Goal: Task Accomplishment & Management: Use online tool/utility

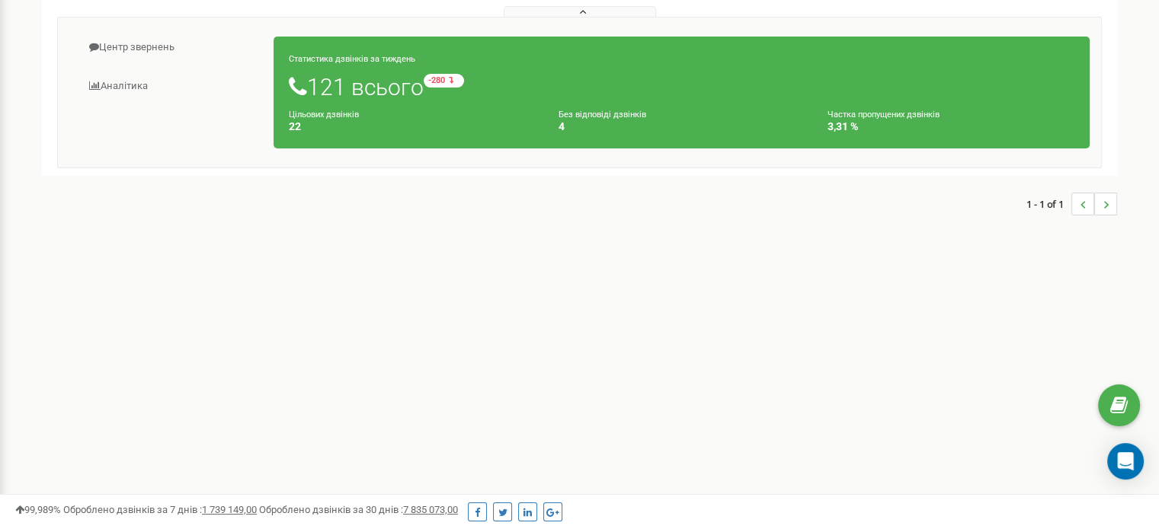
click at [576, 115] on small "Без відповіді дзвінків" at bounding box center [602, 115] width 88 height 10
click at [141, 85] on link "Аналiтика" at bounding box center [171, 86] width 205 height 37
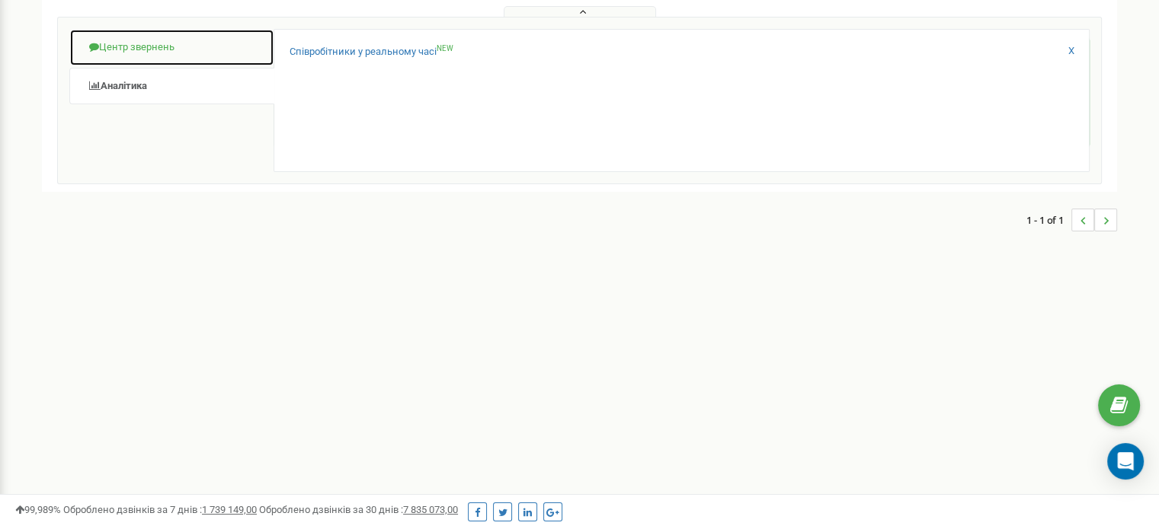
click at [122, 56] on link "Центр звернень" at bounding box center [171, 47] width 205 height 37
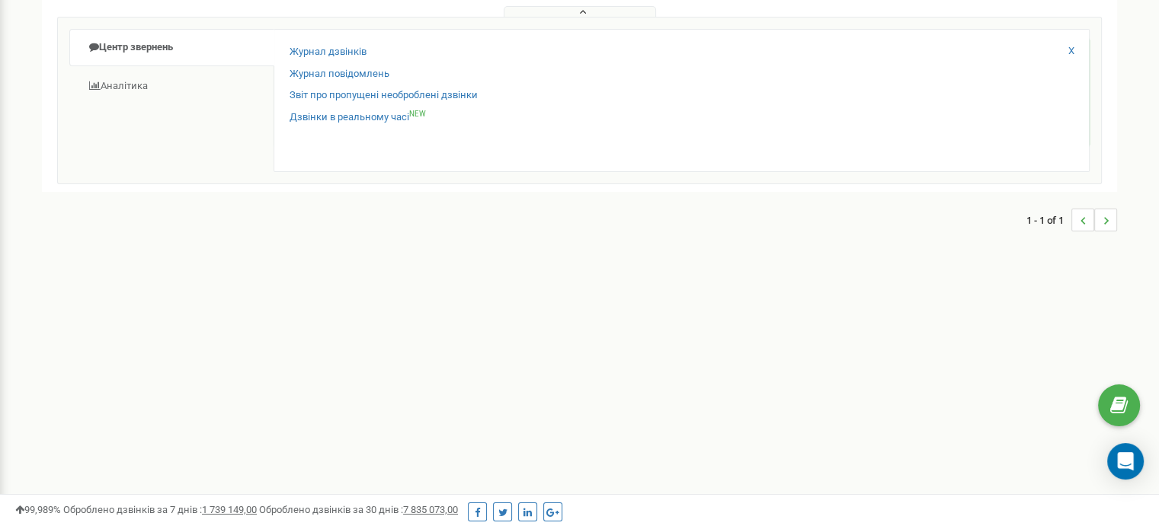
click at [128, 178] on div "Центр звернень Аналiтика Статистика дзвінків за тиждень 121 всього -280 відносн…" at bounding box center [579, 101] width 1044 height 168
click at [328, 52] on link "Журнал дзвінків" at bounding box center [327, 52] width 77 height 14
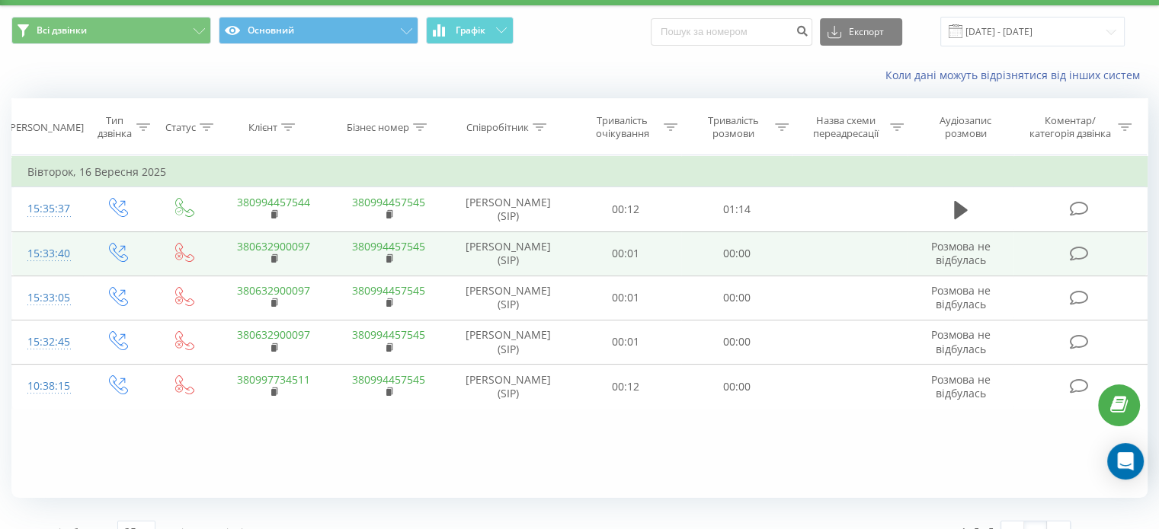
scroll to position [66, 0]
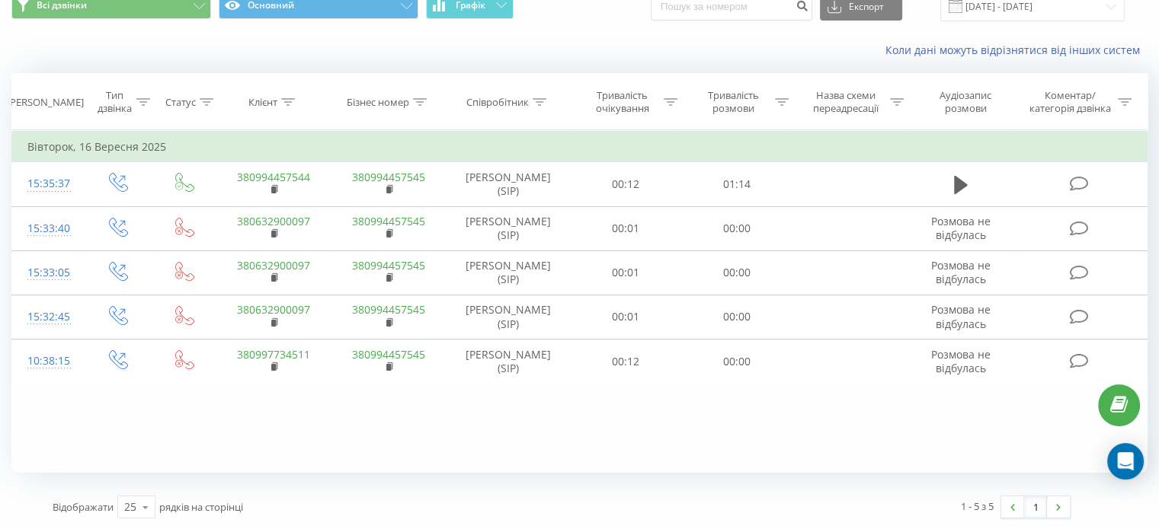
click at [680, 66] on div "Коли дані можуть відрізнятися вiд інших систем" at bounding box center [579, 50] width 1157 height 37
click at [689, 62] on div "Коли дані можуть відрізнятися вiд інших систем" at bounding box center [579, 50] width 1157 height 37
click at [724, 36] on div "Коли дані можуть відрізнятися вiд інших систем" at bounding box center [579, 50] width 1157 height 37
click at [699, 44] on div "Коли дані можуть відрізнятися вiд інших систем" at bounding box center [796, 50] width 723 height 15
click at [694, 48] on div "Коли дані можуть відрізнятися вiд інших систем" at bounding box center [796, 50] width 723 height 15
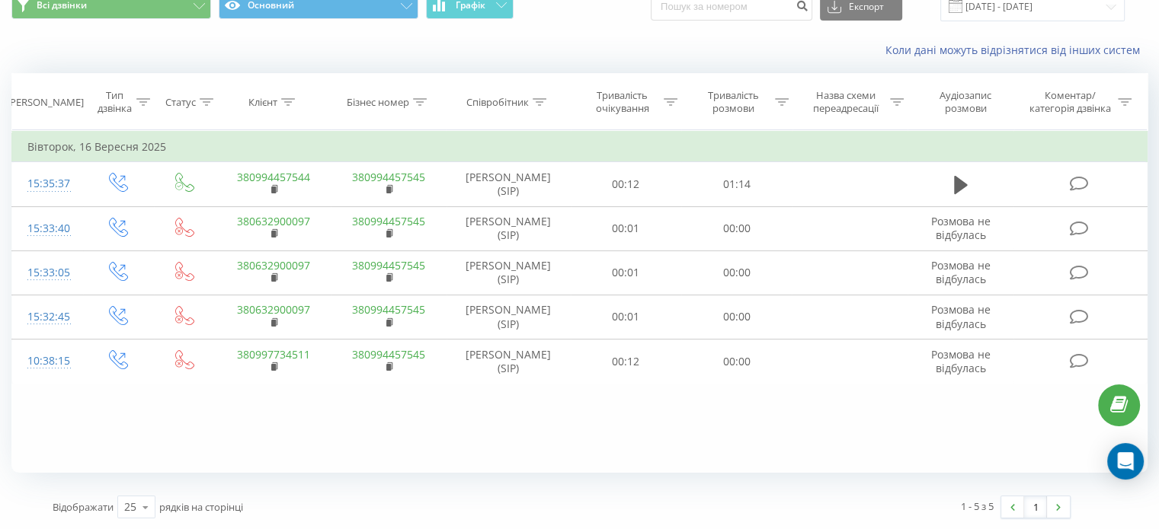
click at [669, 43] on div "Коли дані можуть відрізнятися вiд інших систем" at bounding box center [796, 50] width 723 height 15
drag, startPoint x: 669, startPoint y: 43, endPoint x: 660, endPoint y: 45, distance: 9.3
click at [660, 45] on div "Коли дані можуть відрізнятися вiд інших систем" at bounding box center [796, 50] width 723 height 15
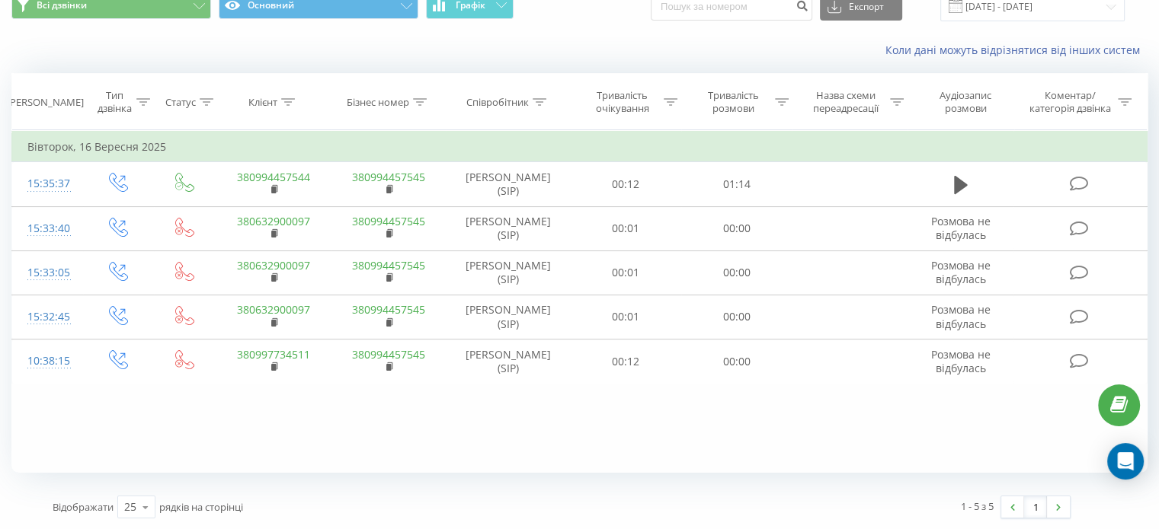
click at [717, 56] on div "Коли дані можуть відрізнятися вiд інших систем" at bounding box center [796, 50] width 723 height 15
drag, startPoint x: 693, startPoint y: 42, endPoint x: 668, endPoint y: 38, distance: 25.4
click at [668, 38] on div "Коли дані можуть відрізнятися вiд інших систем" at bounding box center [579, 50] width 1157 height 37
drag, startPoint x: 670, startPoint y: 66, endPoint x: 676, endPoint y: 62, distance: 8.2
click at [670, 66] on div "Коли дані можуть відрізнятися вiд інших систем" at bounding box center [579, 50] width 1157 height 37
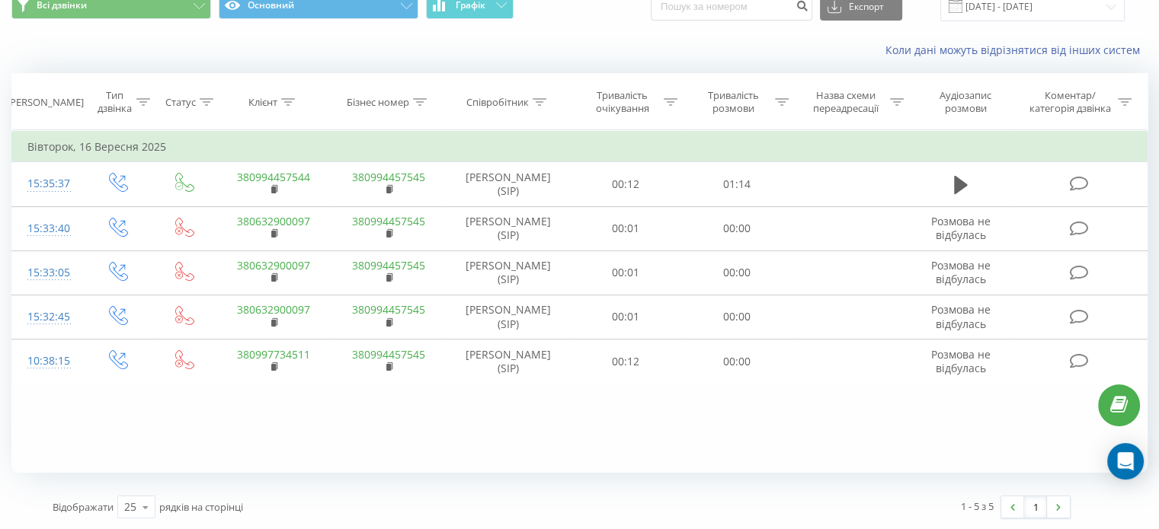
click at [673, 33] on div "Коли дані можуть відрізнятися вiд інших систем" at bounding box center [579, 50] width 1157 height 37
click at [658, 60] on div "Коли дані можуть відрізнятися вiд інших систем" at bounding box center [579, 50] width 1157 height 37
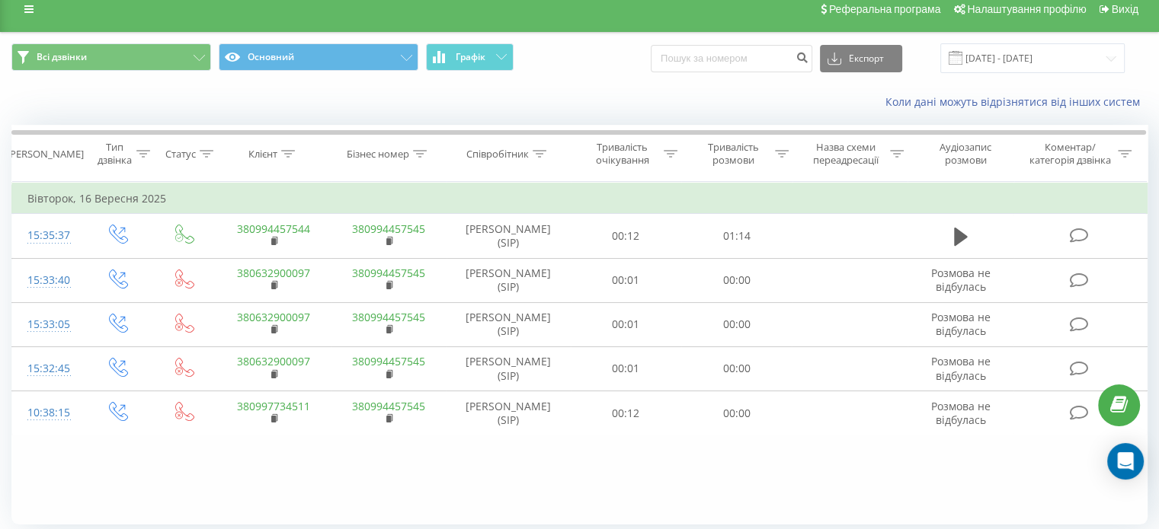
scroll to position [0, 0]
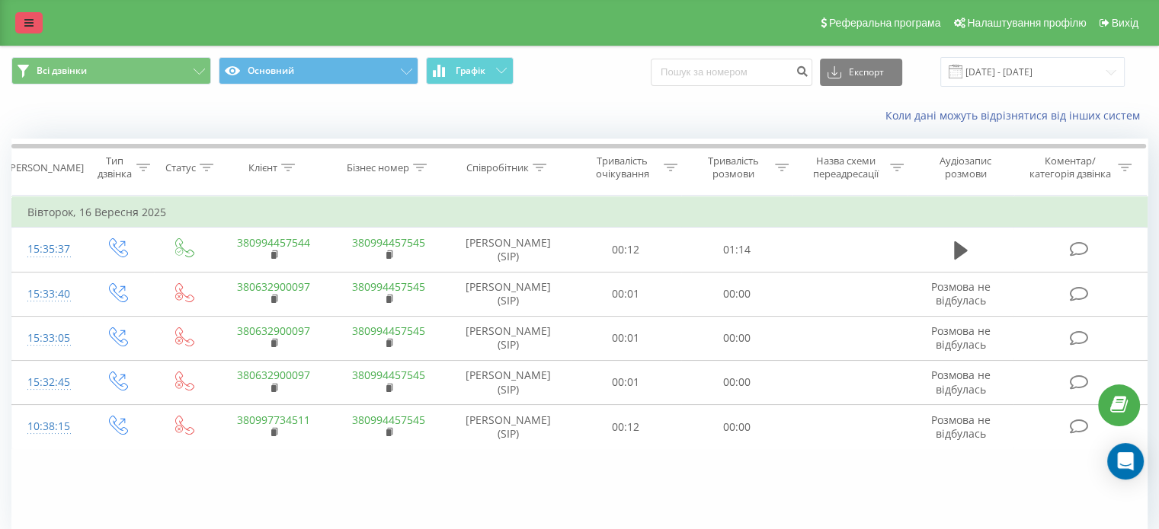
click at [39, 27] on link at bounding box center [28, 22] width 27 height 21
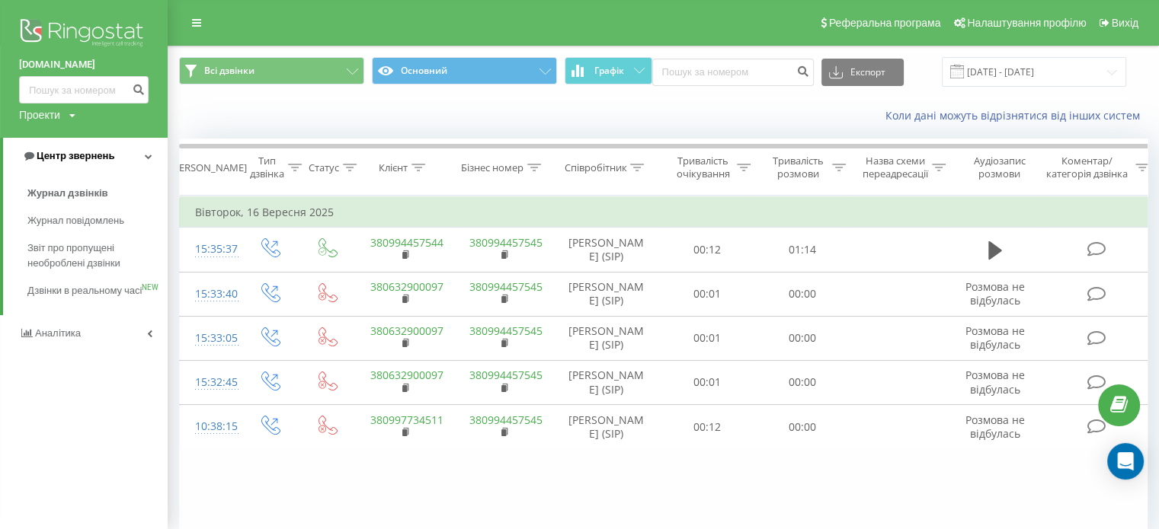
click at [142, 158] on link "Центр звернень" at bounding box center [85, 156] width 165 height 37
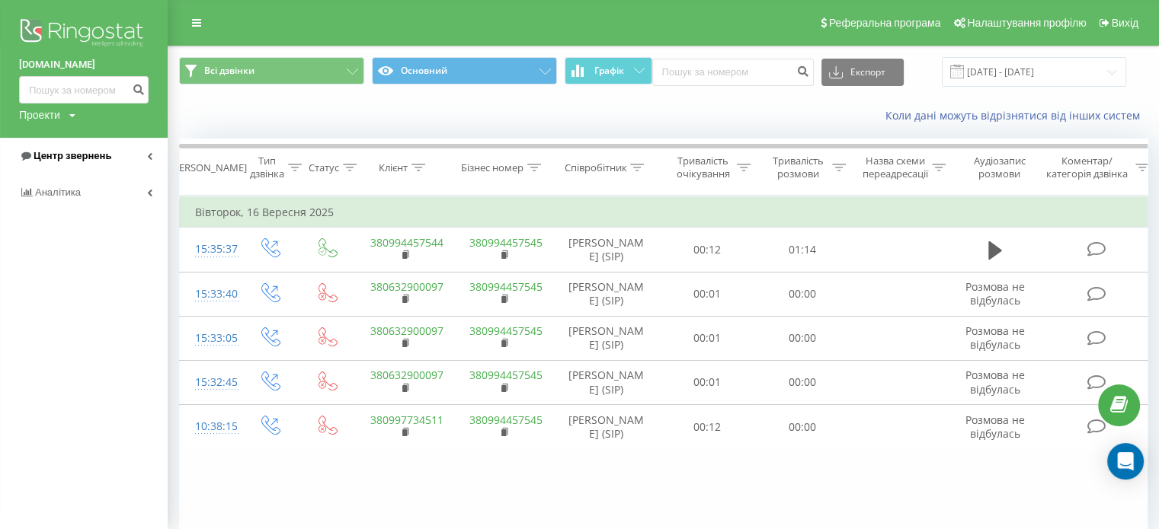
click at [143, 156] on link "Центр звернень" at bounding box center [84, 156] width 168 height 37
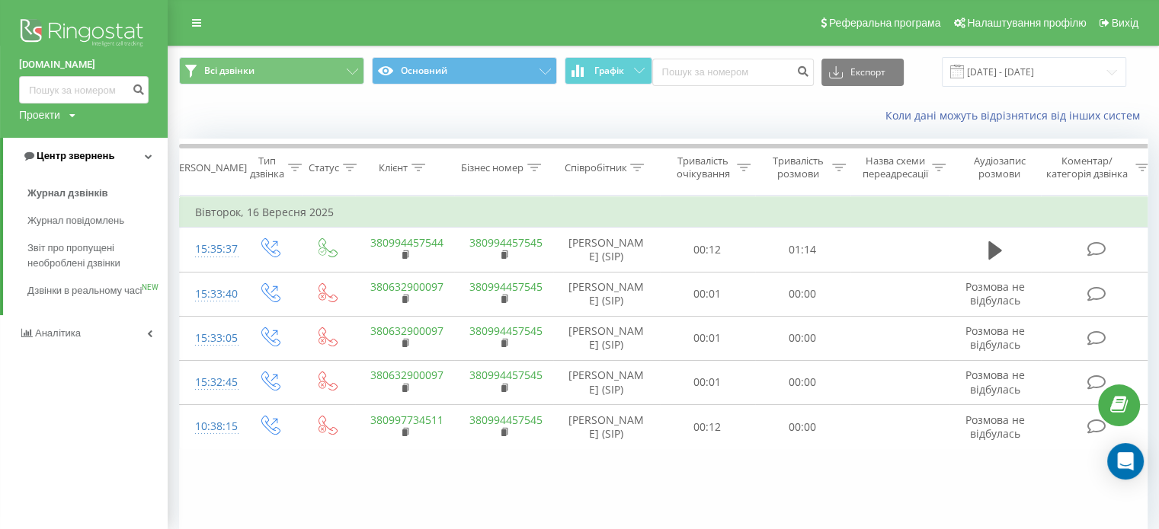
click at [143, 157] on link "Центр звернень" at bounding box center [85, 156] width 165 height 37
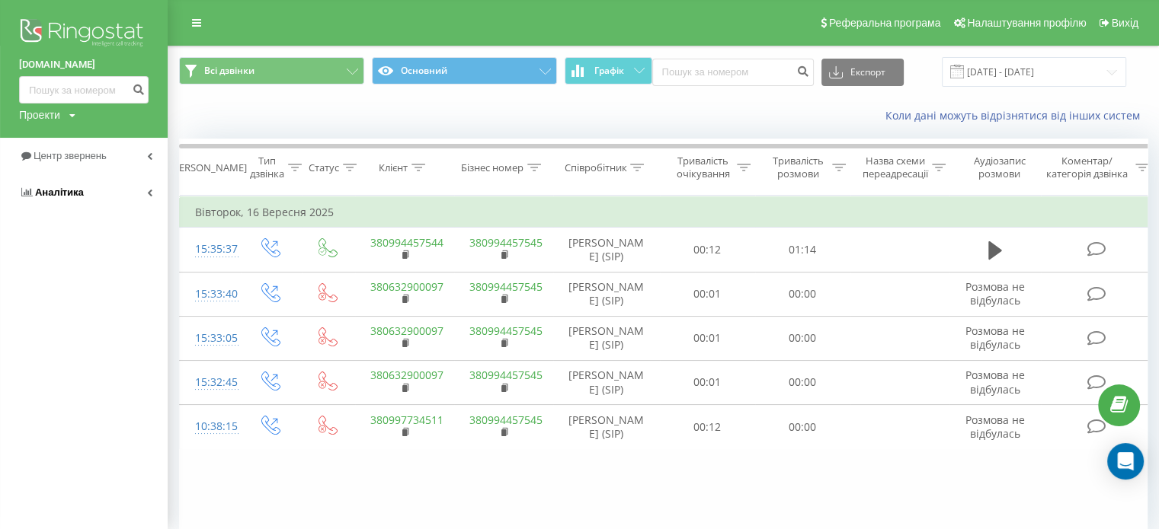
click at [128, 190] on link "Аналiтика" at bounding box center [84, 192] width 168 height 37
click at [81, 242] on span "Співробітники у реальному часі" at bounding box center [85, 237] width 116 height 30
click at [85, 241] on span "Співробітники у реальному часі" at bounding box center [85, 237] width 116 height 30
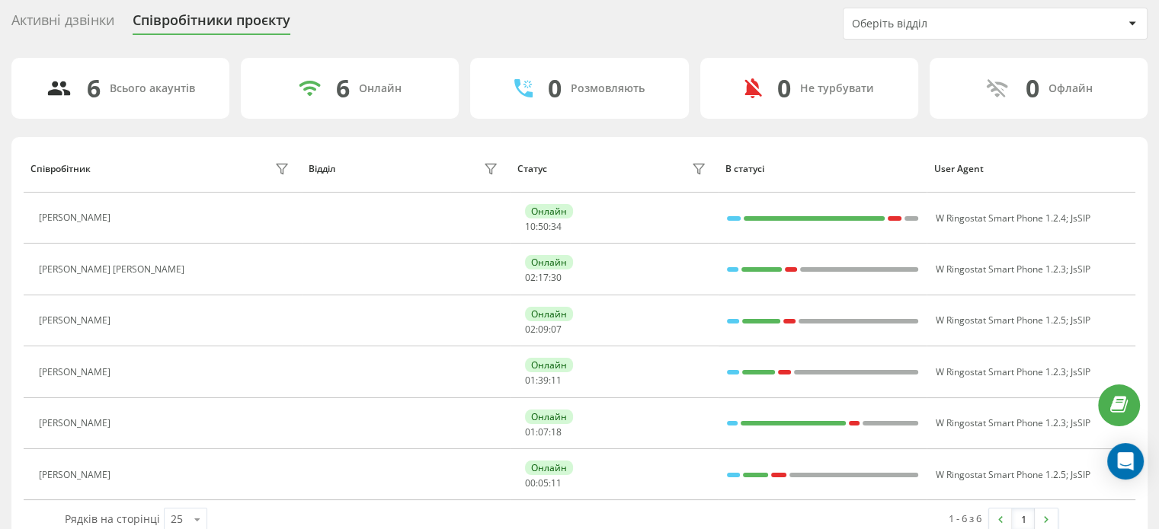
scroll to position [76, 0]
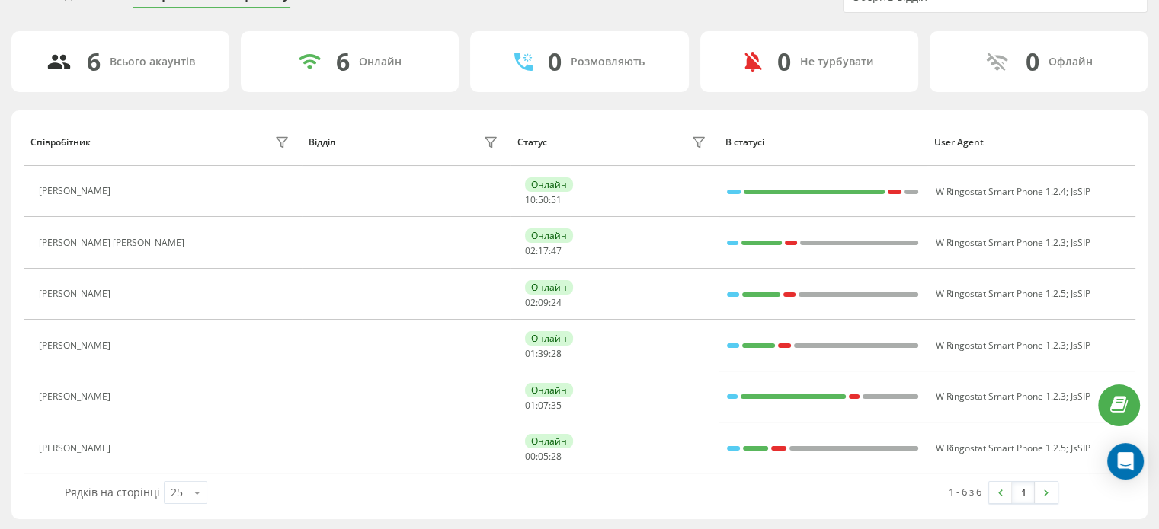
click at [591, 104] on div "6 Всього акаунтів 6 Онлайн 0 Розмовляють 0 Не турбувати 0 Офлайн Співробітник В…" at bounding box center [579, 275] width 1136 height 488
click at [655, 121] on th "Статус" at bounding box center [614, 142] width 209 height 48
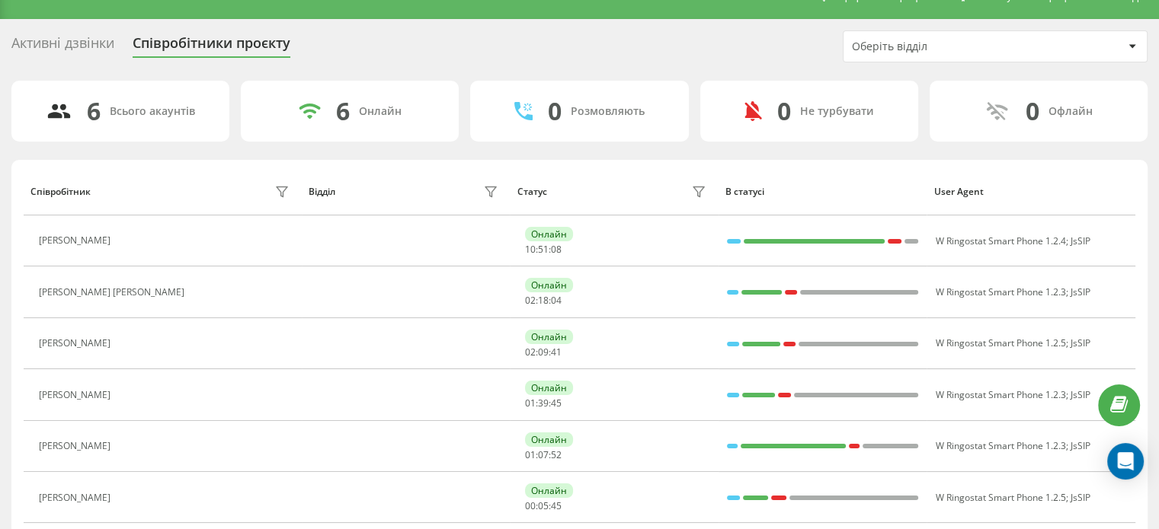
scroll to position [0, 0]
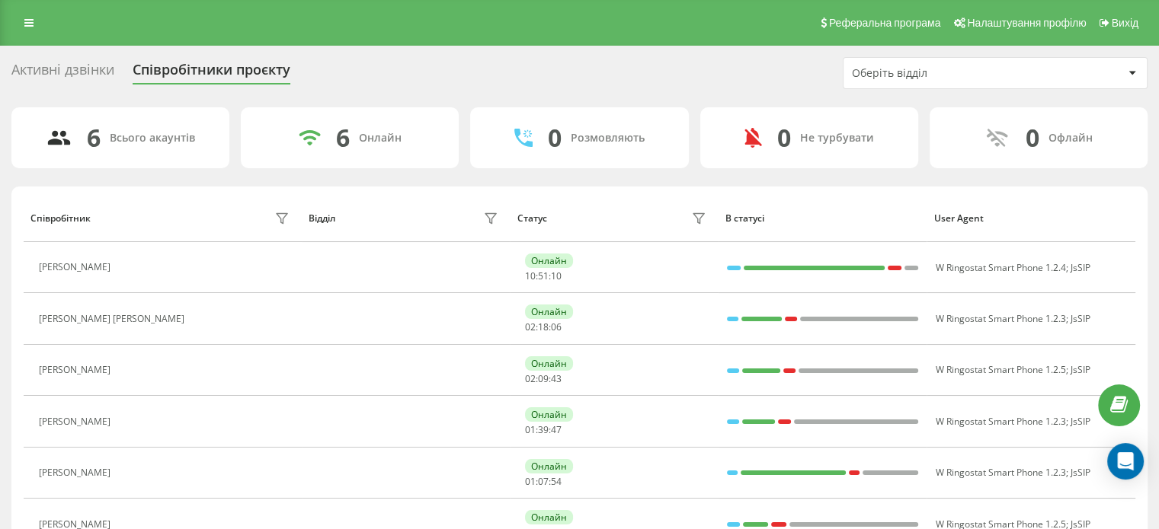
click at [462, 39] on div "Реферальна програма Налаштування профілю Вихід" at bounding box center [579, 23] width 1159 height 46
click at [21, 14] on link at bounding box center [28, 22] width 27 height 21
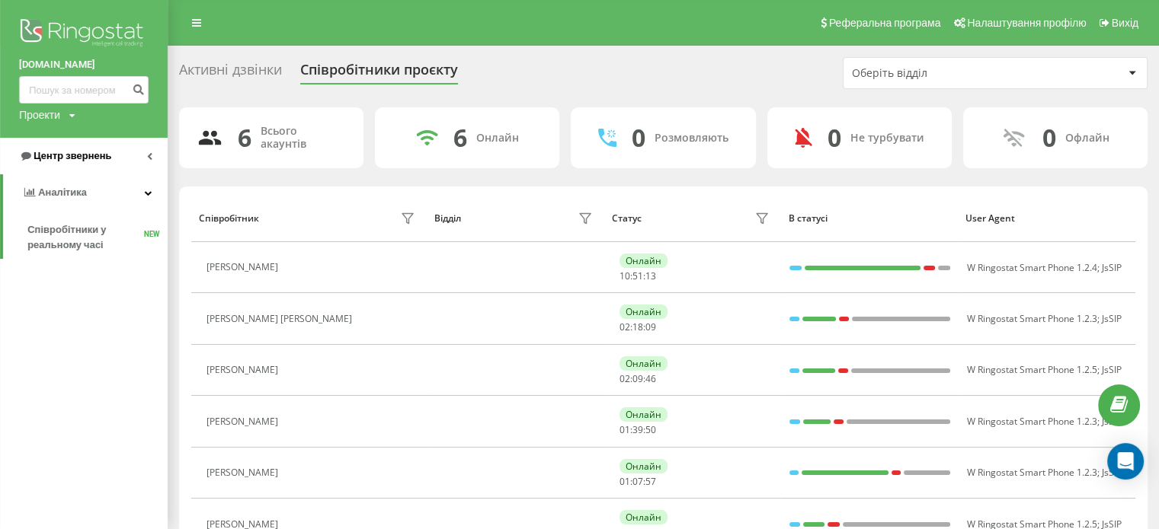
click at [68, 150] on span "Центр звернень" at bounding box center [73, 155] width 78 height 11
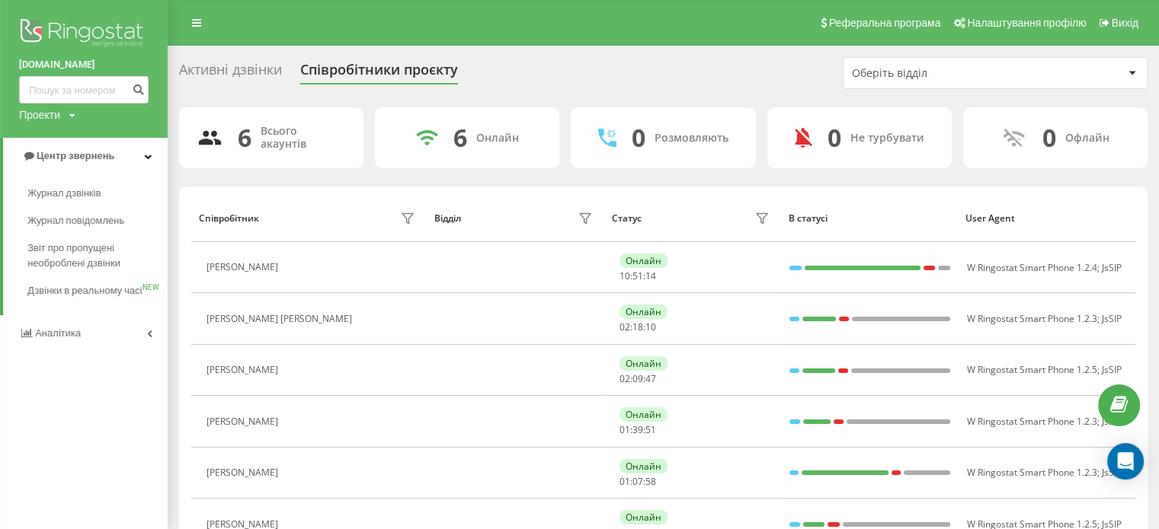
click at [535, 57] on div "Активні дзвінки Співробітники проєкту Оберіть відділ 6 Всього акаунтів 6 Онлайн…" at bounding box center [579, 326] width 1159 height 561
click at [221, 69] on div "Активні дзвінки" at bounding box center [230, 74] width 103 height 24
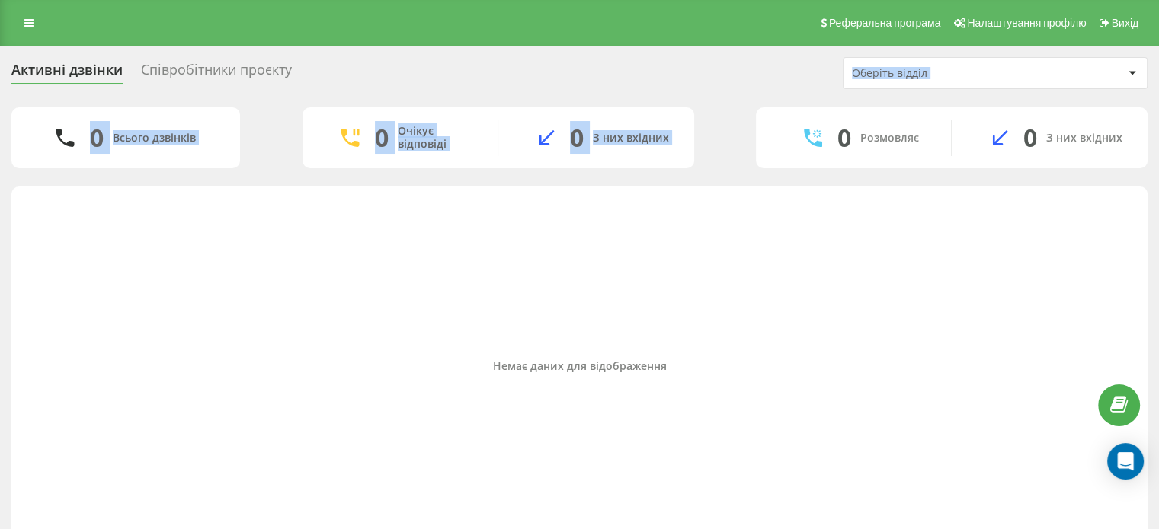
drag, startPoint x: 782, startPoint y: 88, endPoint x: 779, endPoint y: 102, distance: 14.8
click at [781, 102] on div "Активні дзвінки Співробітники проєкту Оберіть відділ 0 Всього дзвінків 0 Очікує…" at bounding box center [579, 305] width 1136 height 497
